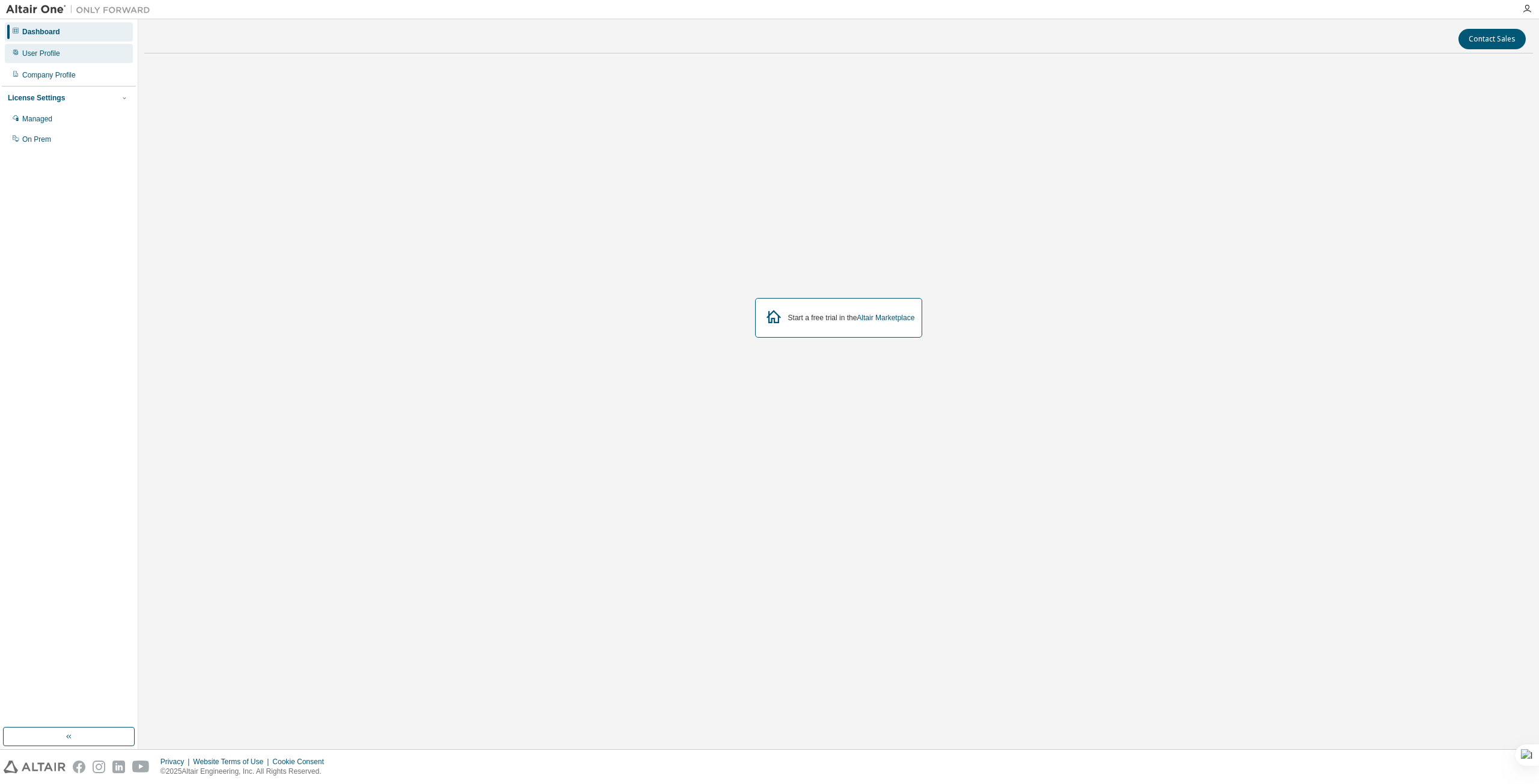
click at [40, 59] on div "User Profile" at bounding box center [69, 53] width 128 height 19
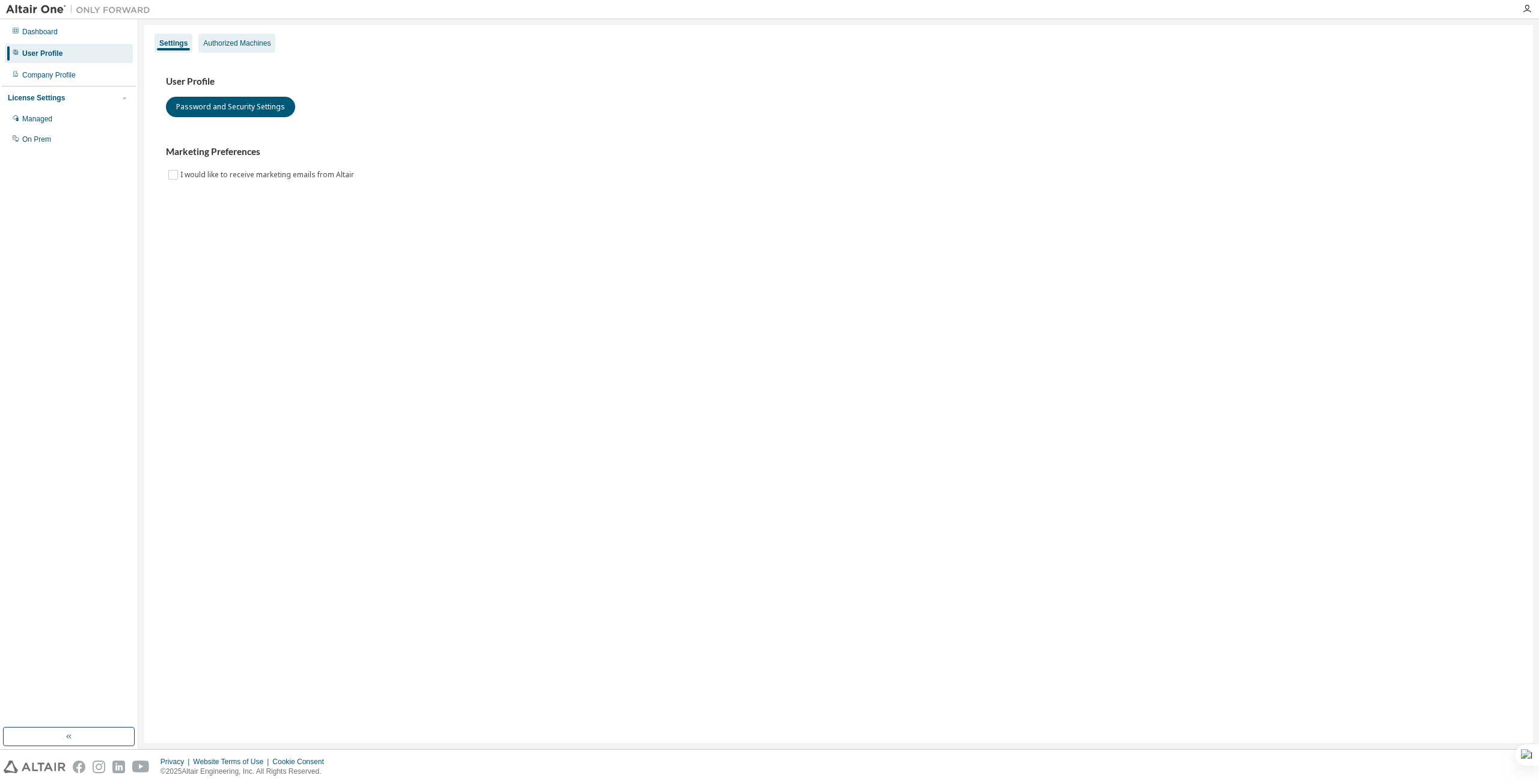
click at [206, 42] on div "Authorized Machines" at bounding box center [236, 43] width 68 height 10
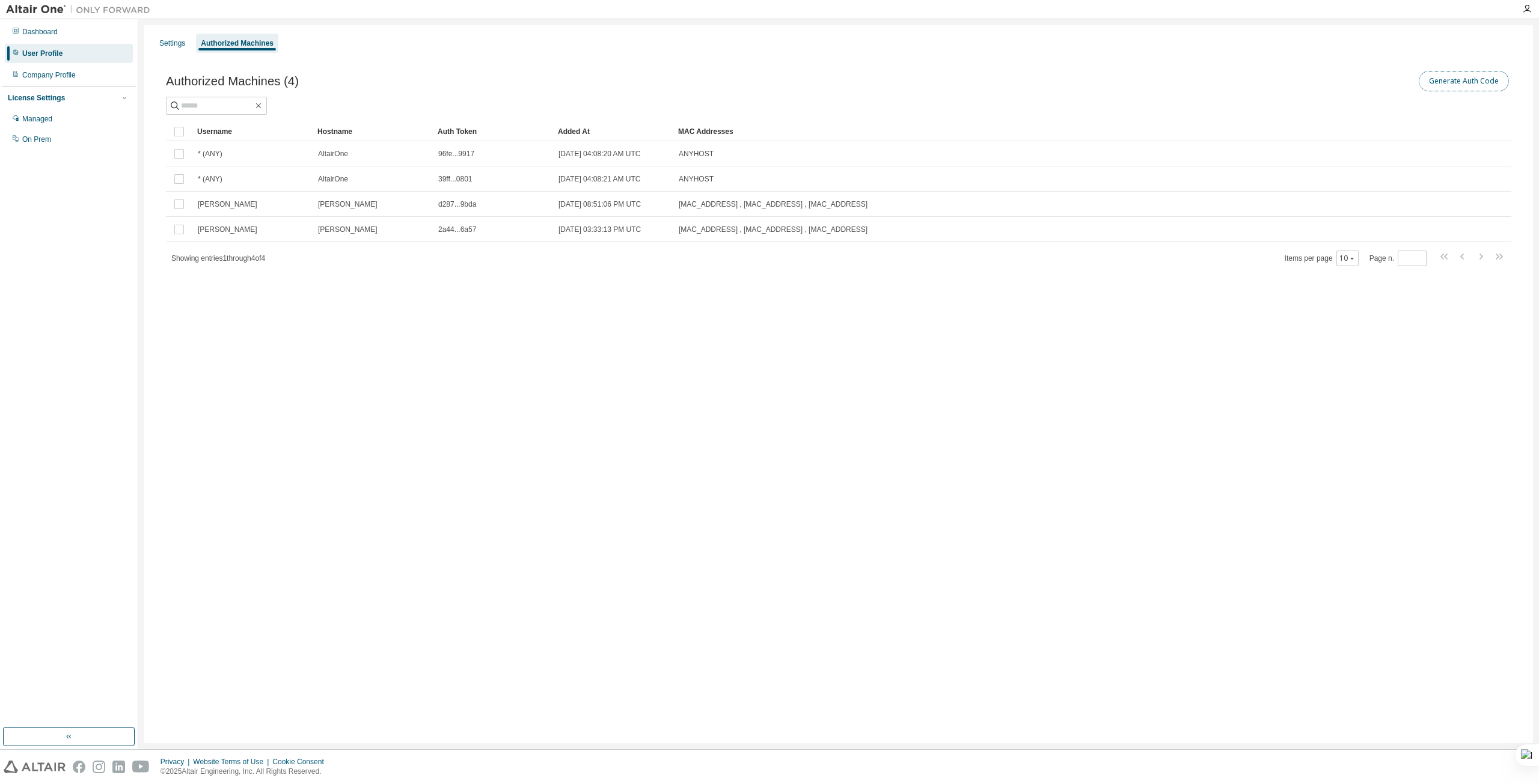
click at [1472, 87] on button "Generate Auth Code" at bounding box center [1464, 81] width 90 height 21
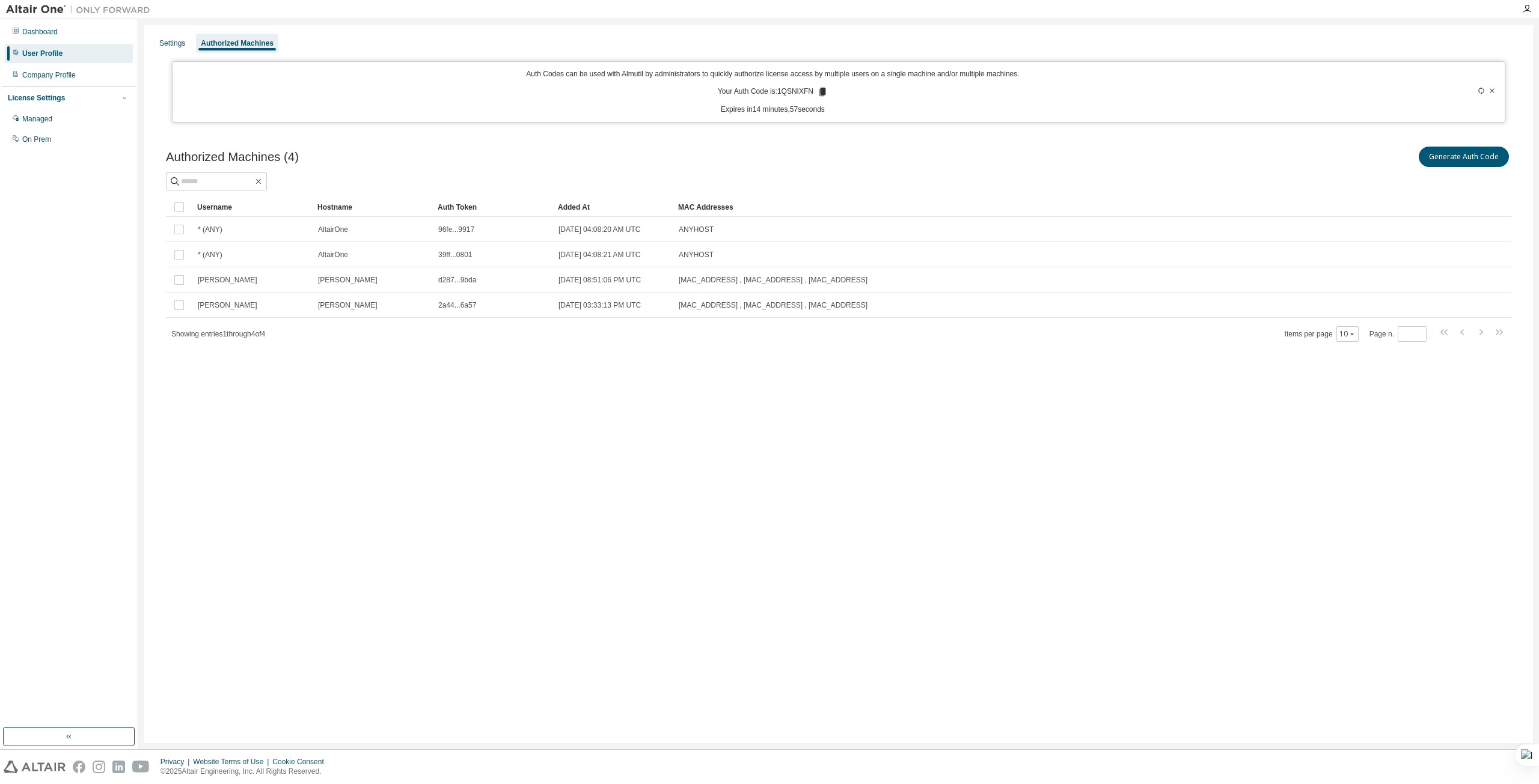
click at [822, 93] on icon at bounding box center [822, 91] width 6 height 8
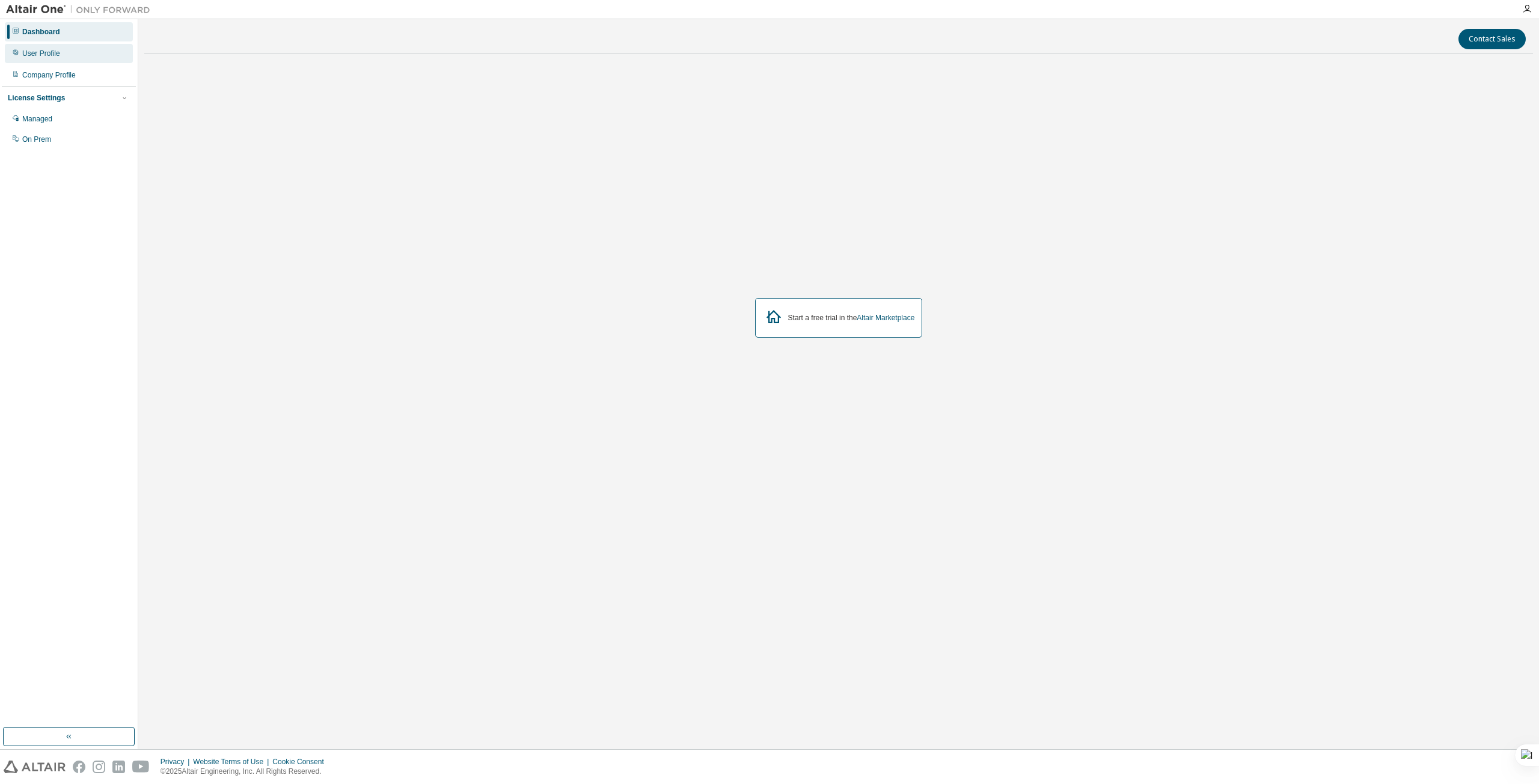
click at [54, 45] on div "User Profile" at bounding box center [69, 53] width 128 height 19
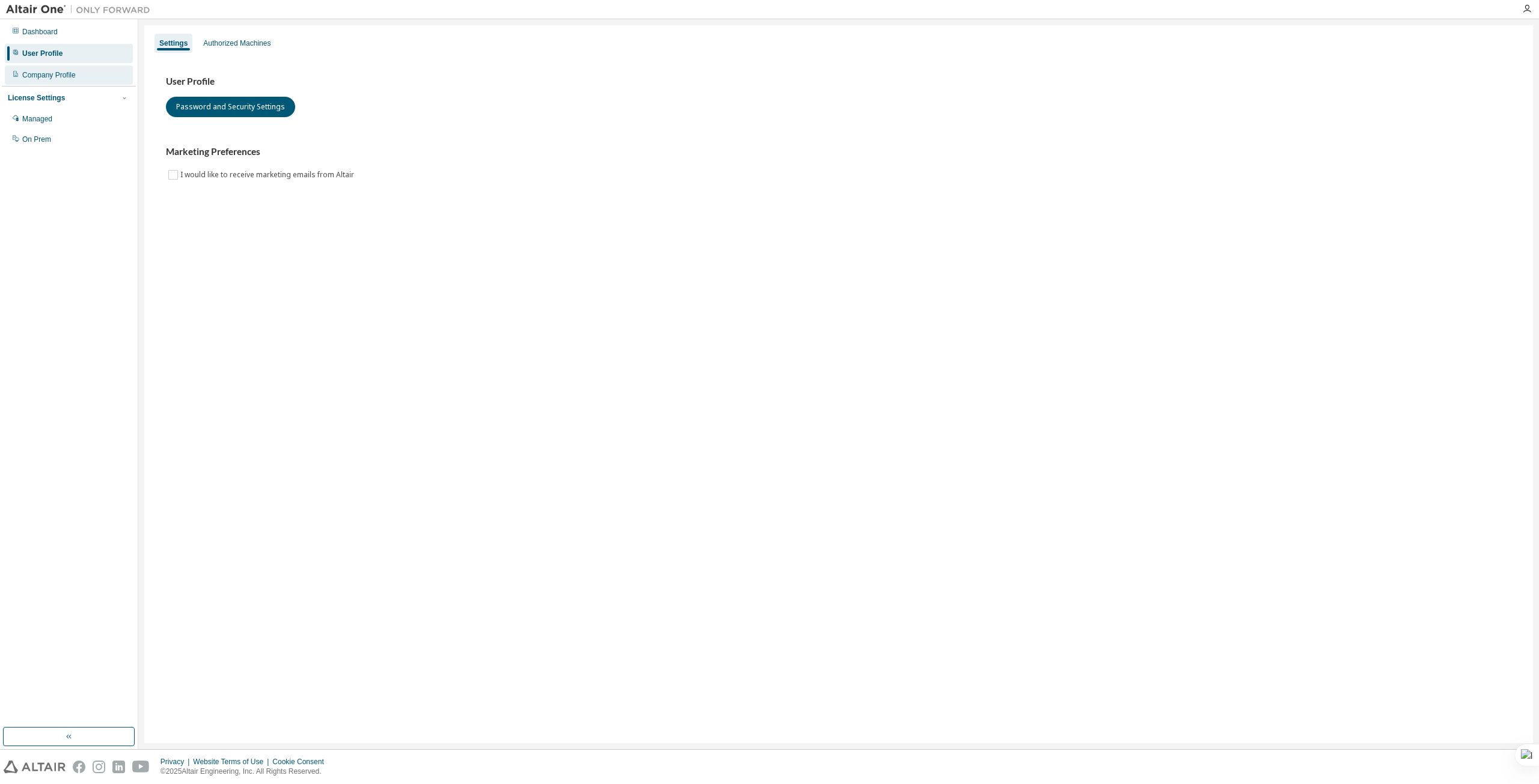
click at [55, 78] on div "Company Profile" at bounding box center [49, 75] width 53 height 10
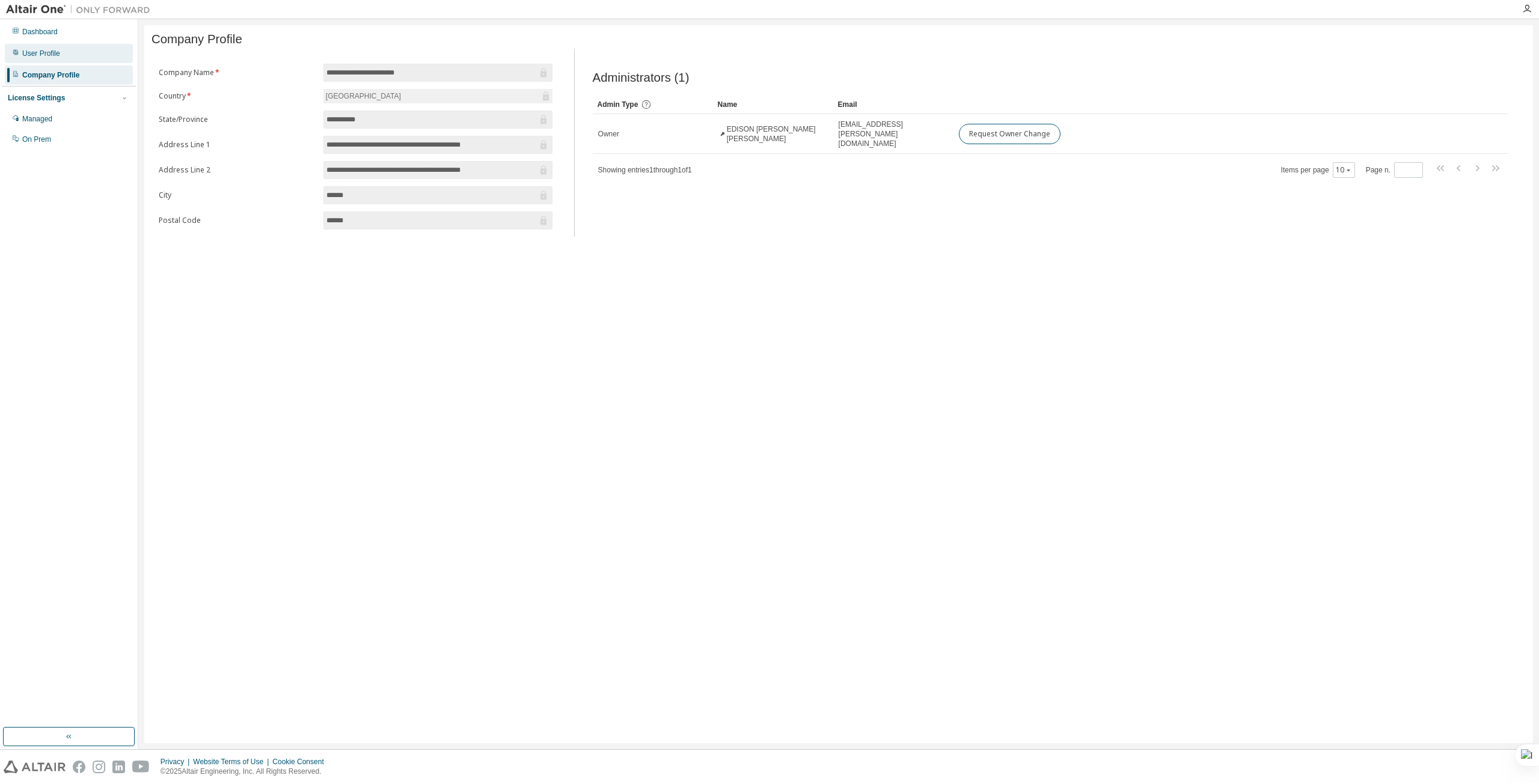
click at [75, 50] on div "User Profile" at bounding box center [69, 53] width 128 height 19
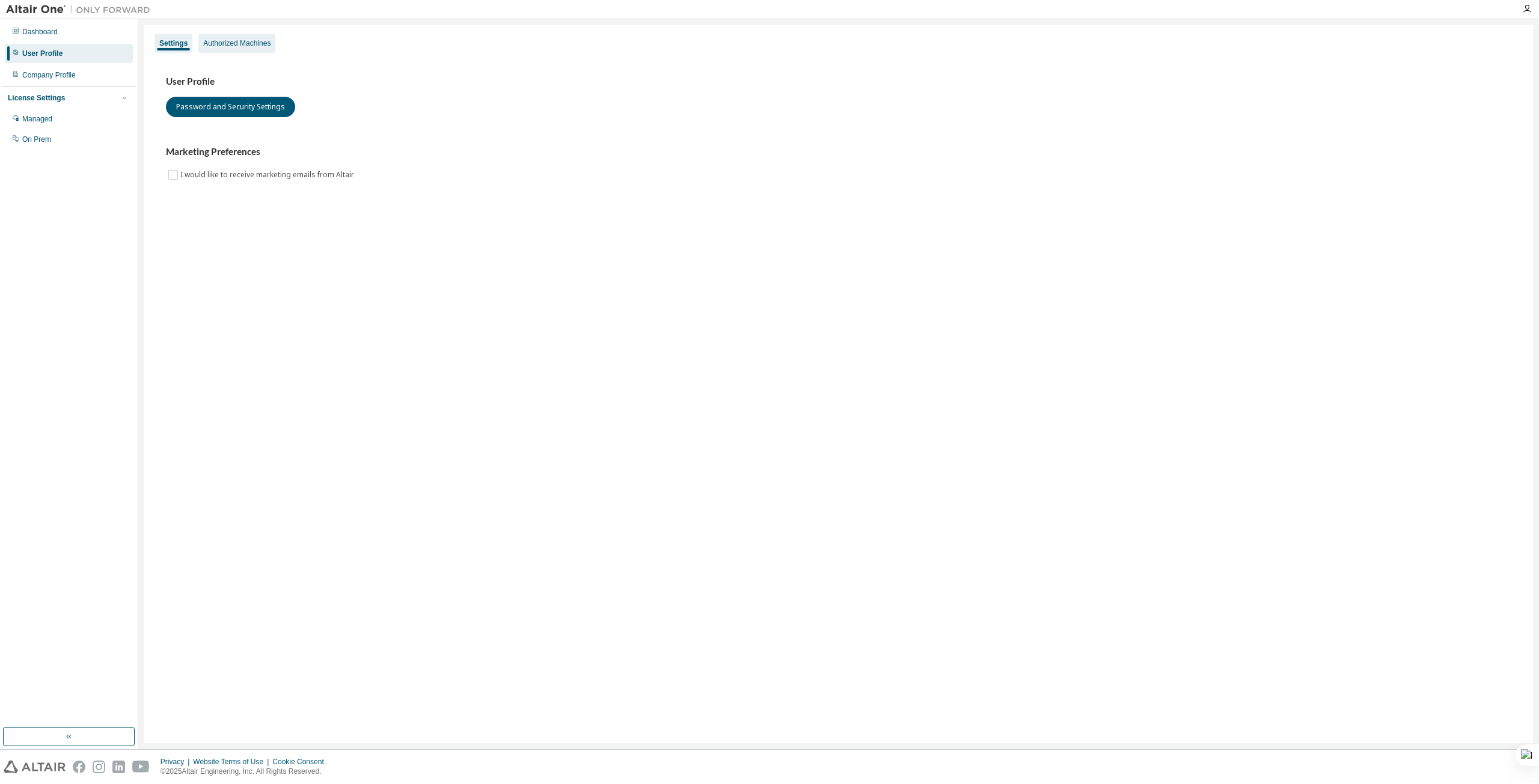
click at [243, 44] on div "Authorized Machines" at bounding box center [236, 43] width 68 height 10
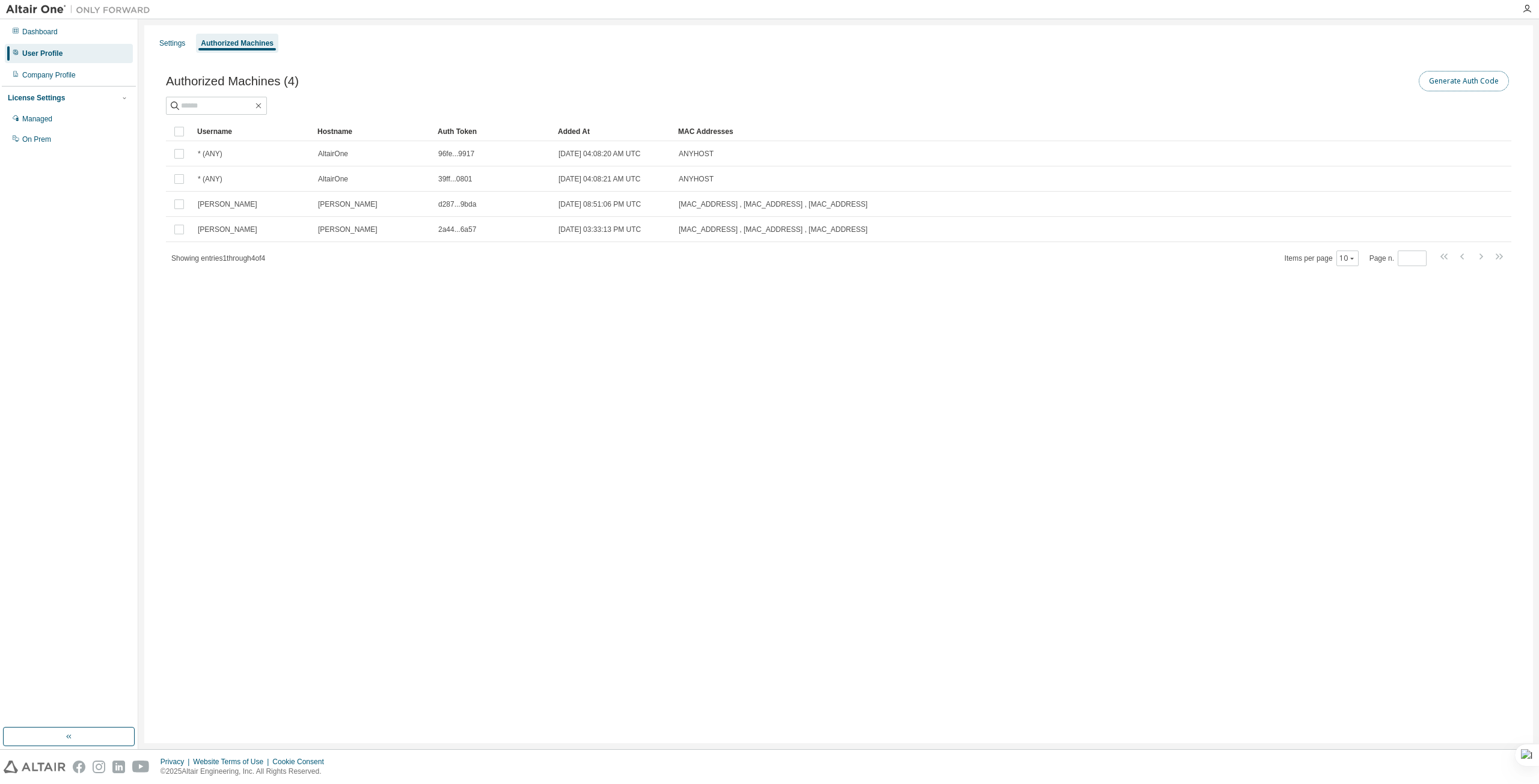
click at [1470, 73] on button "Generate Auth Code" at bounding box center [1464, 81] width 90 height 21
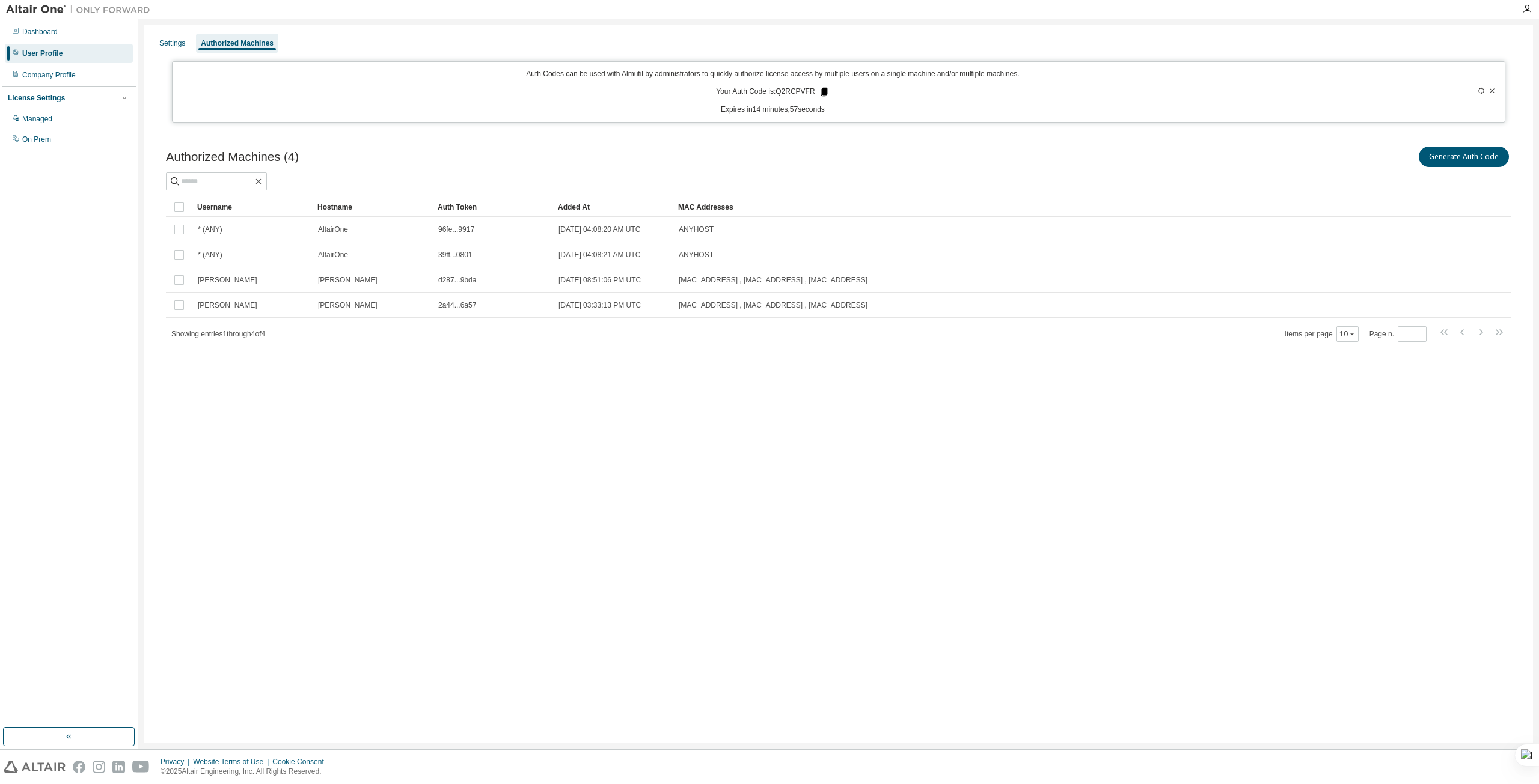
click at [824, 91] on icon at bounding box center [823, 91] width 6 height 8
click at [54, 39] on div "Dashboard" at bounding box center [69, 32] width 128 height 19
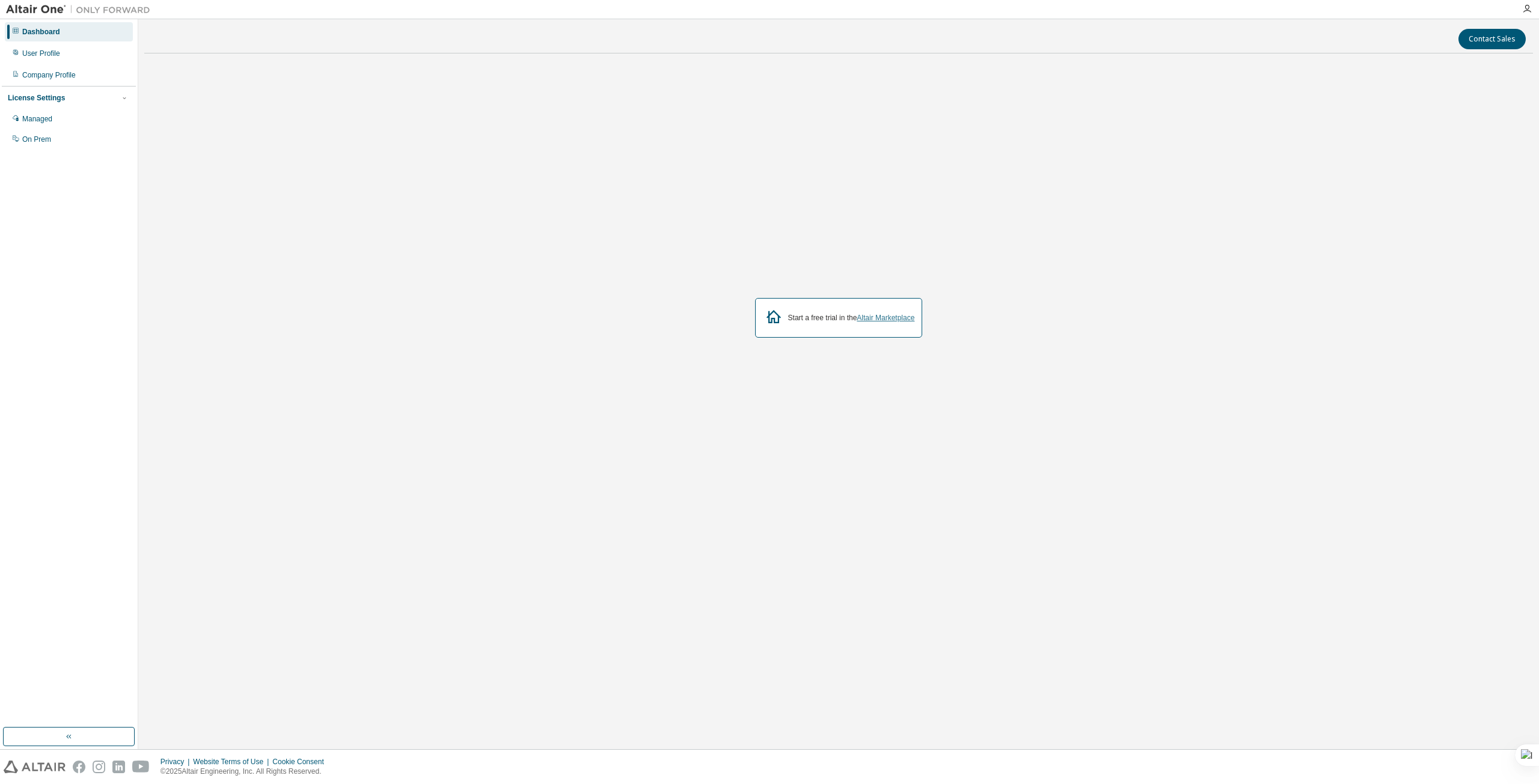
click at [890, 319] on link "Altair Marketplace" at bounding box center [885, 317] width 58 height 8
